Goal: Check status: Check status

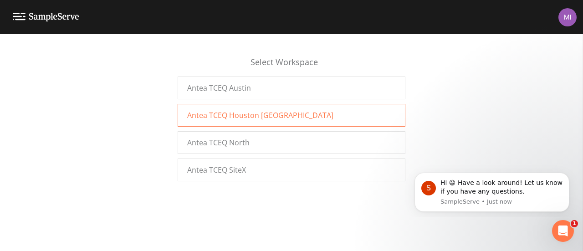
click at [239, 120] on span "Antea TCEQ Houston San Antonio" at bounding box center [260, 115] width 146 height 11
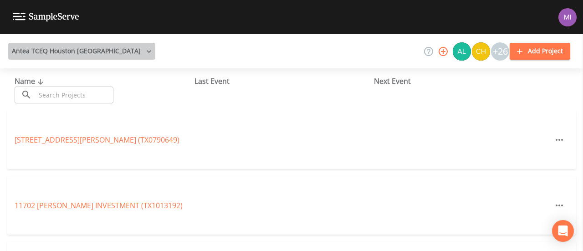
click at [117, 45] on button "Antea TCEQ Houston San Antonio" at bounding box center [81, 51] width 147 height 17
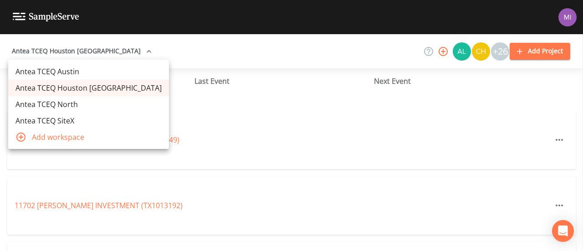
click at [117, 45] on div at bounding box center [291, 125] width 583 height 251
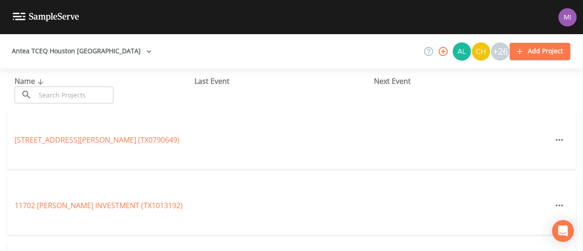
click at [70, 92] on input "text" at bounding box center [75, 95] width 78 height 17
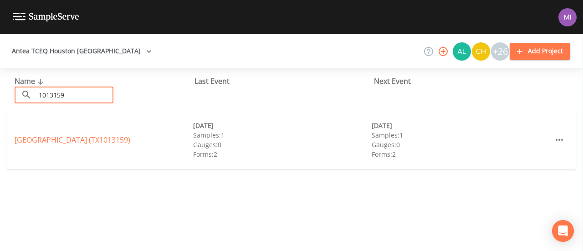
type input "1013159"
click at [129, 139] on link "HUNTERS VILLAGE SUBDIVISION (TX1013159)" at bounding box center [73, 140] width 116 height 10
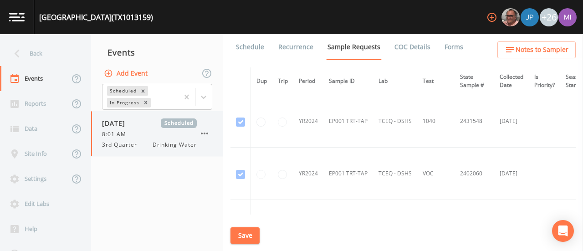
click at [121, 126] on span "09/22/2025" at bounding box center [117, 123] width 30 height 10
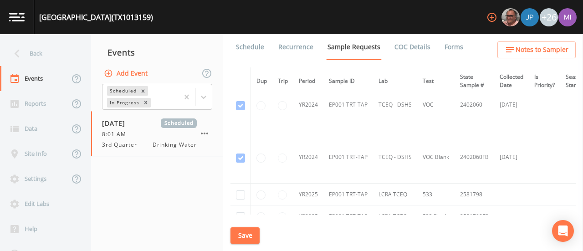
scroll to position [60, 0]
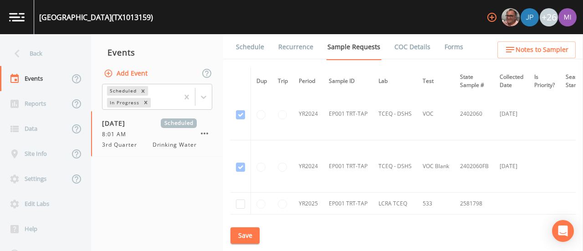
click at [299, 51] on link "Recurrence" at bounding box center [296, 47] width 38 height 26
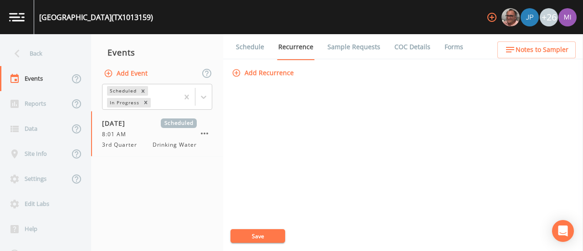
click at [242, 42] on link "Schedule" at bounding box center [250, 47] width 31 height 26
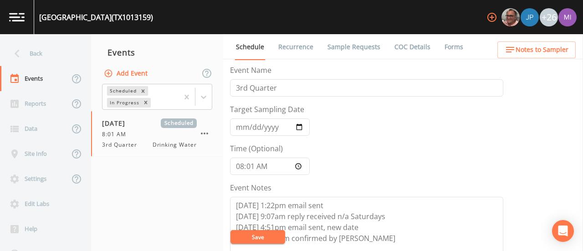
drag, startPoint x: 583, startPoint y: 116, endPoint x: 583, endPoint y: 147, distance: 31.0
click at [583, 147] on aside at bounding box center [583, 142] width 0 height 217
drag, startPoint x: 583, startPoint y: 117, endPoint x: 583, endPoint y: 127, distance: 10.0
click at [583, 127] on aside at bounding box center [583, 142] width 0 height 217
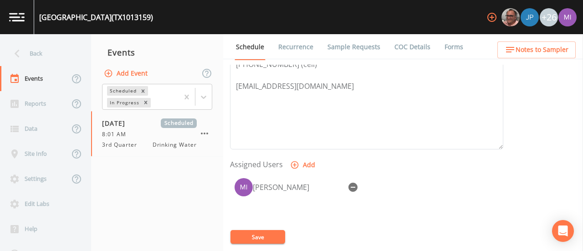
scroll to position [261, 0]
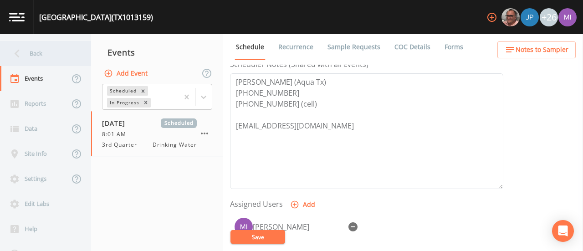
click at [25, 52] on div "Back" at bounding box center [41, 53] width 82 height 25
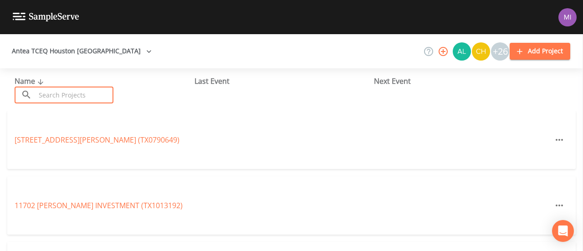
click at [73, 98] on input "text" at bounding box center [75, 95] width 78 height 17
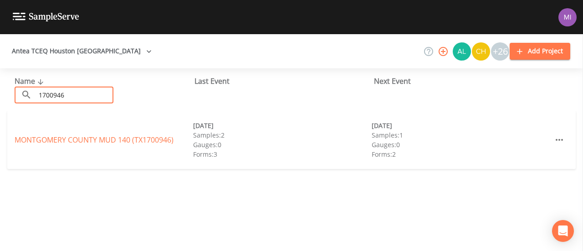
type input "1700946"
click at [72, 146] on div "MONTGOMERY COUNTY MUD 140 (TX1700946) 08/05/2024 Samples: 2 Gauges: 0 Forms: 3 …" at bounding box center [291, 140] width 569 height 58
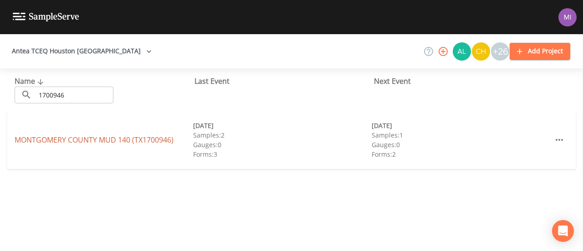
click at [108, 136] on link "MONTGOMERY COUNTY MUD 140 (TX1700946)" at bounding box center [94, 140] width 159 height 10
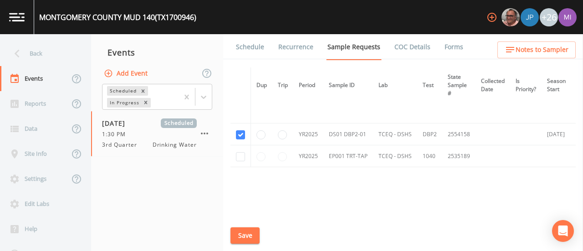
scroll to position [111, 0]
